Goal: Find specific page/section: Find specific page/section

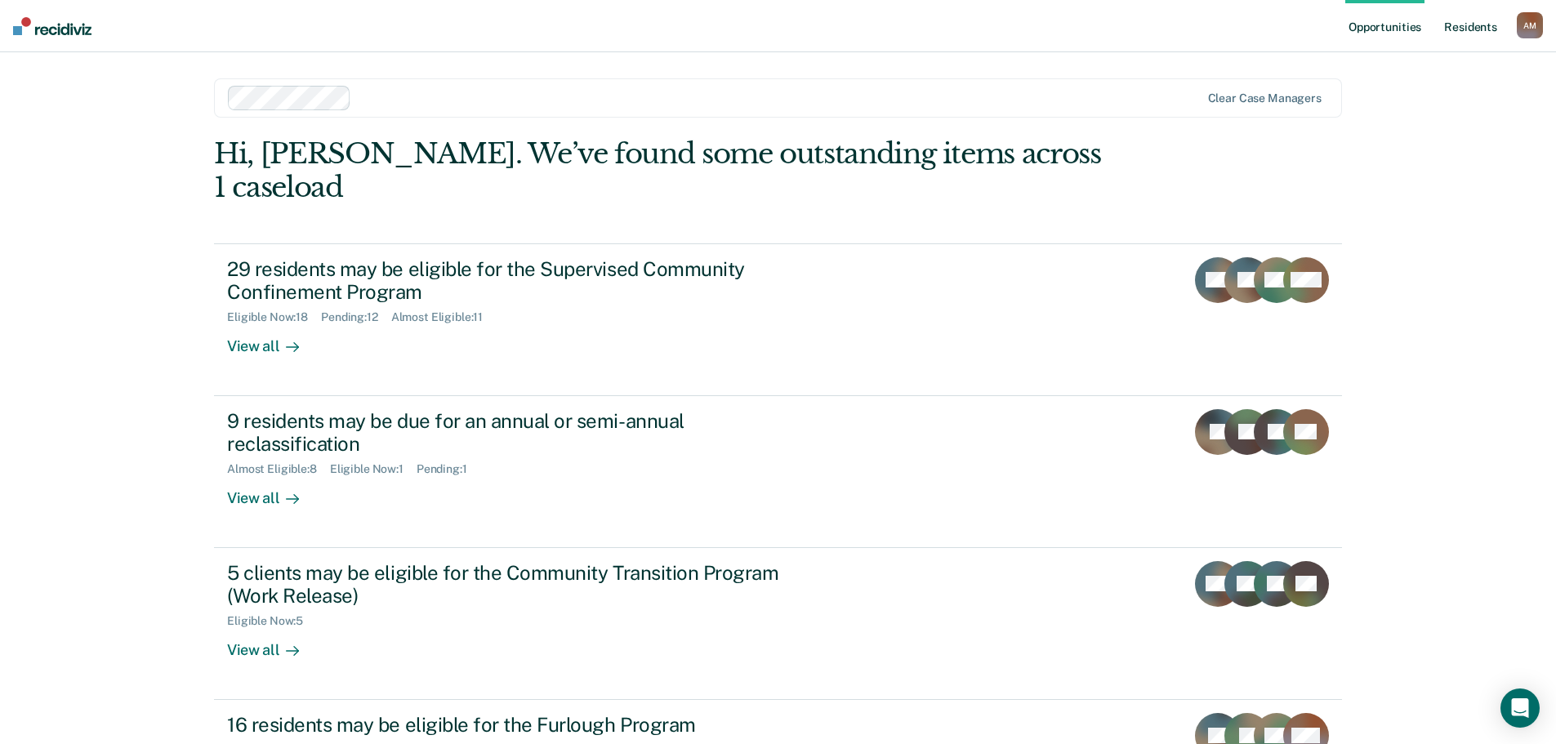
click at [1479, 20] on link "Resident s" at bounding box center [1471, 26] width 60 height 52
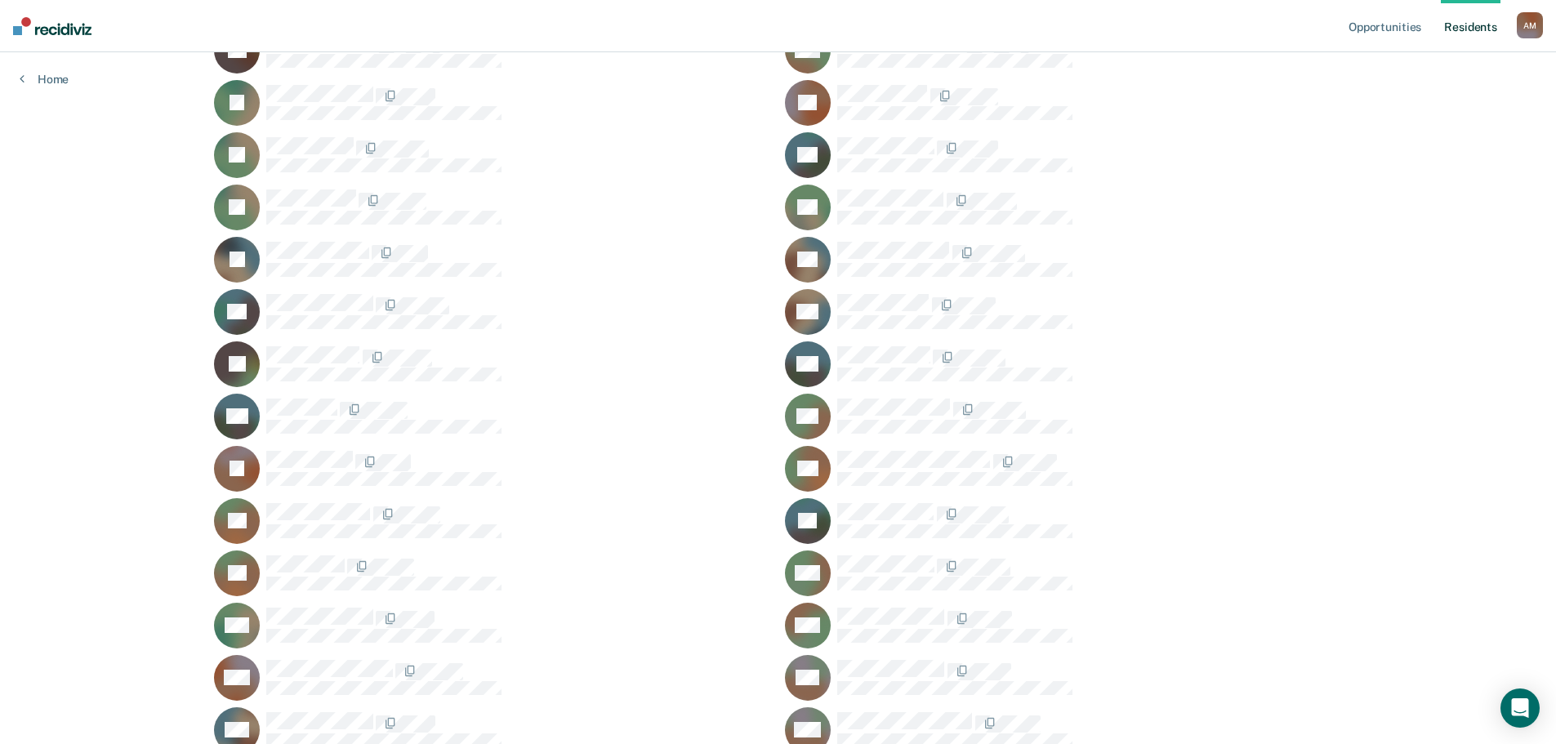
scroll to position [408, 0]
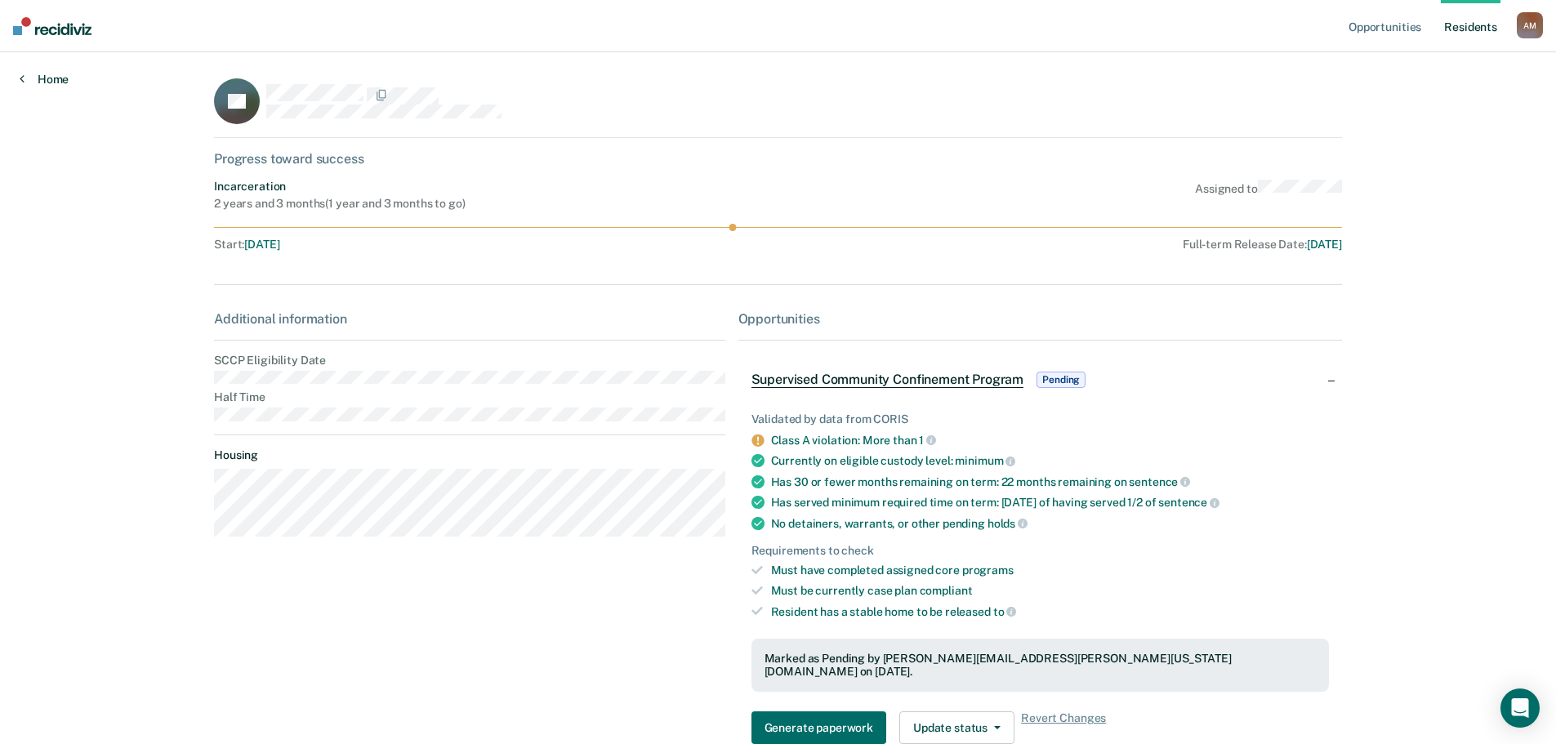
click at [49, 81] on link "Home" at bounding box center [44, 79] width 49 height 15
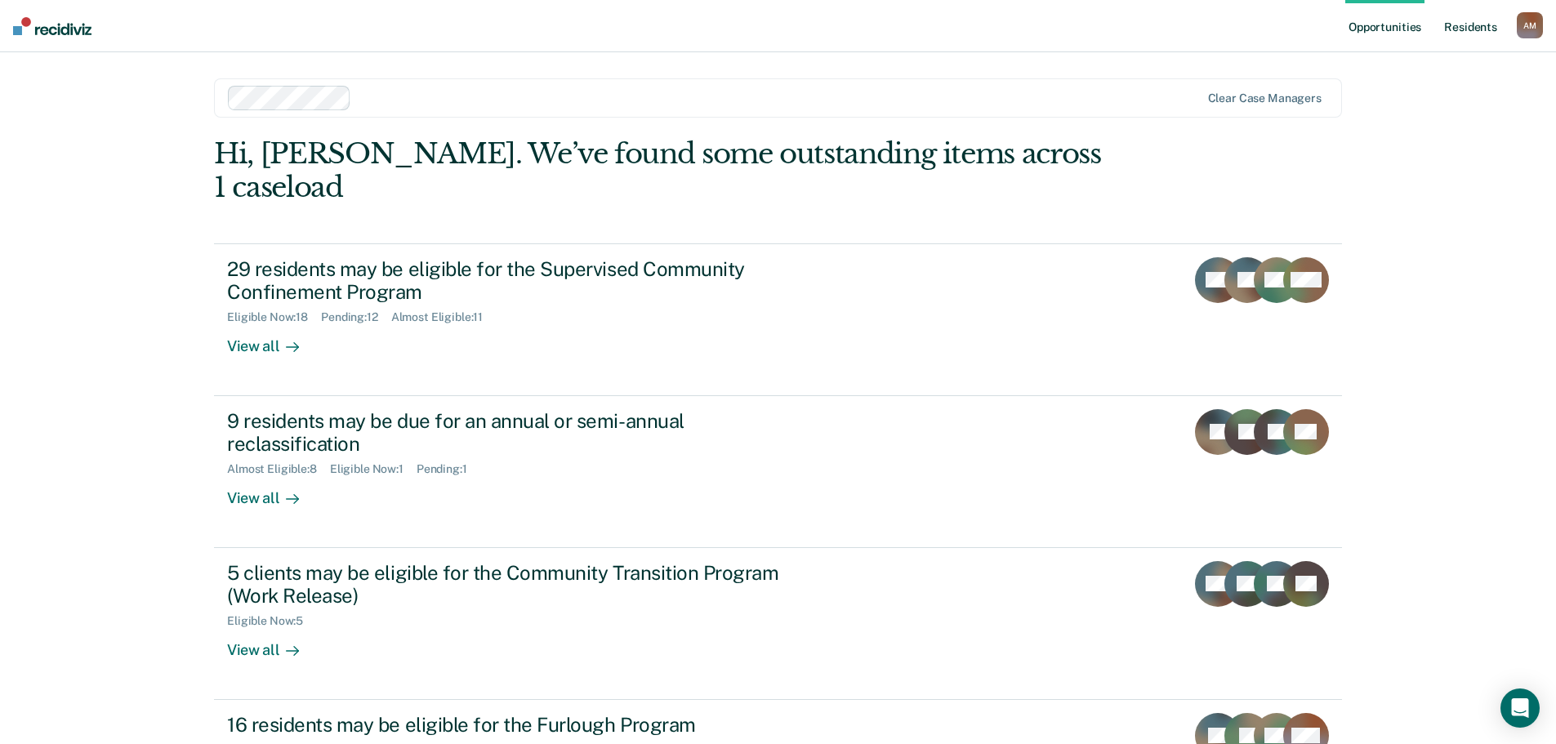
click at [1446, 26] on link "Resident s" at bounding box center [1471, 26] width 60 height 52
